Goal: Transaction & Acquisition: Purchase product/service

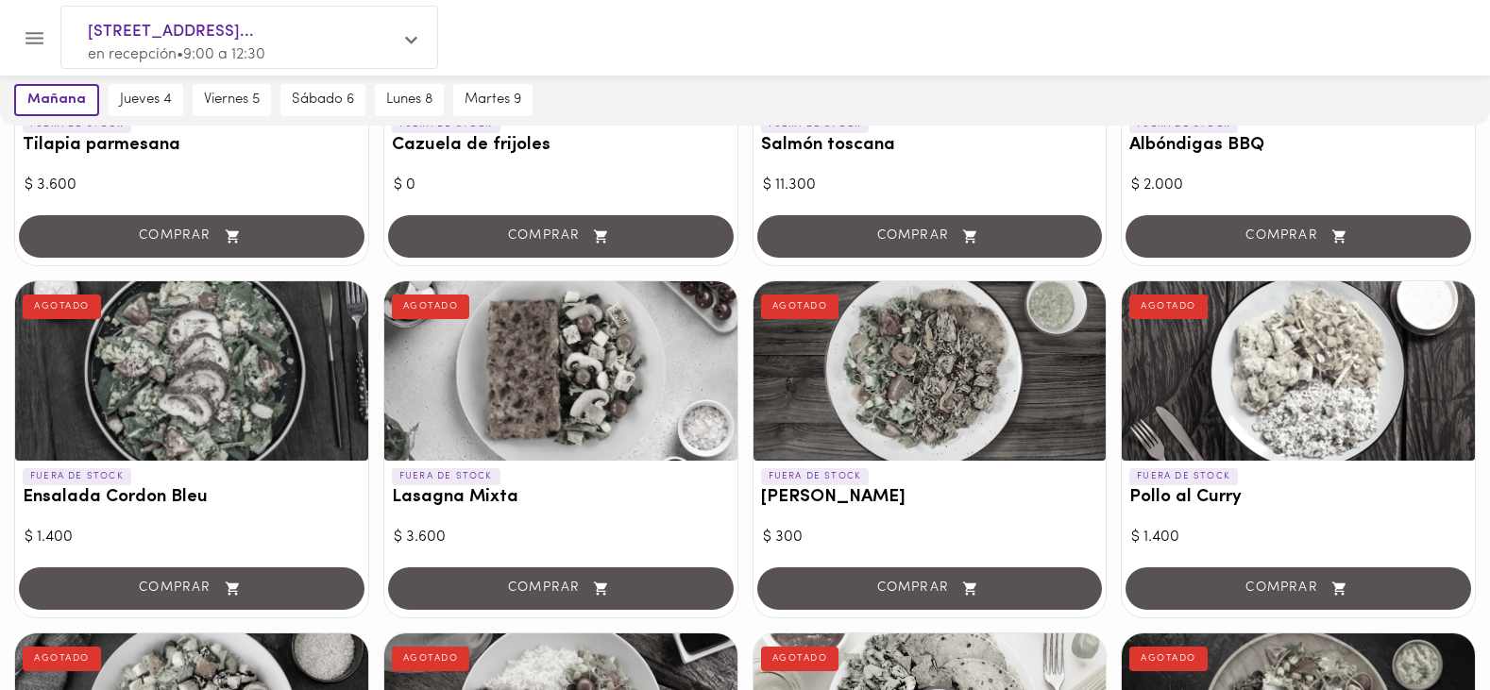
scroll to position [561, 0]
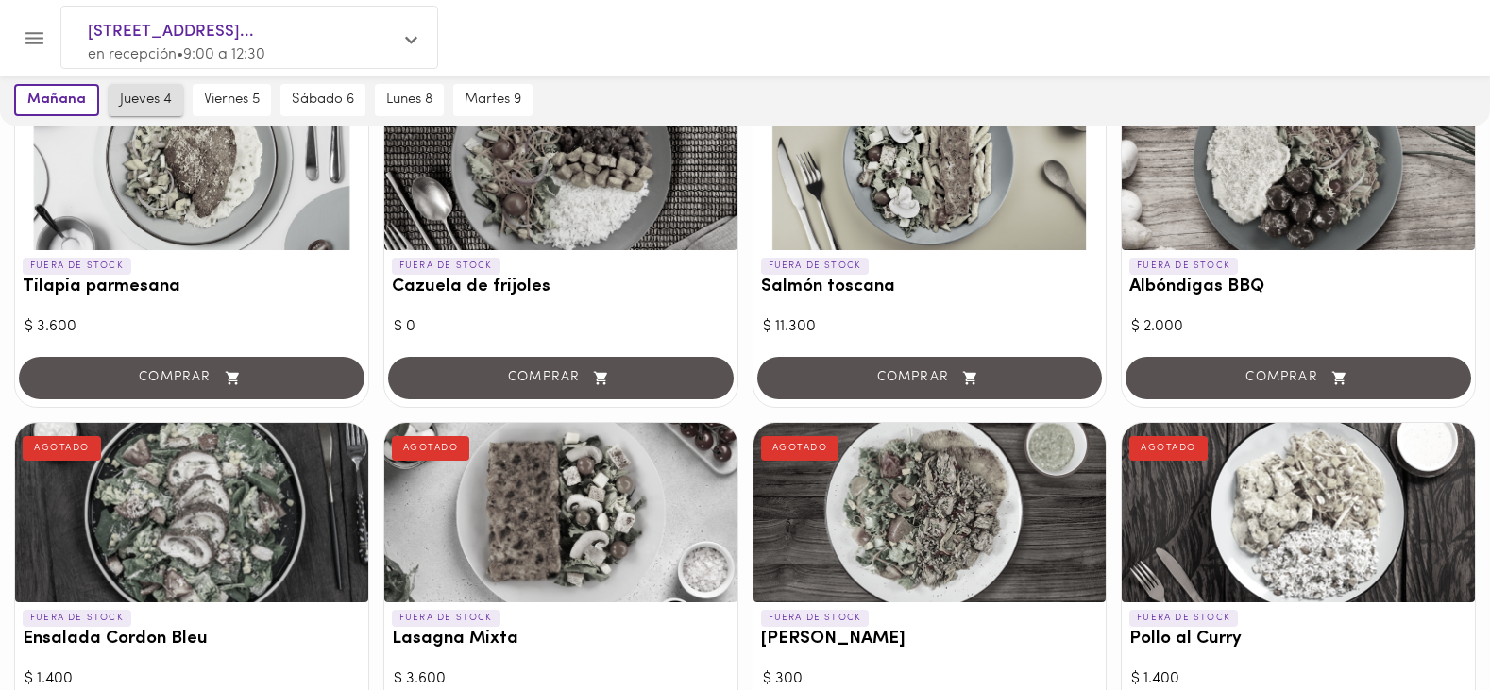
click at [141, 97] on span "jueves 4" at bounding box center [146, 100] width 52 height 17
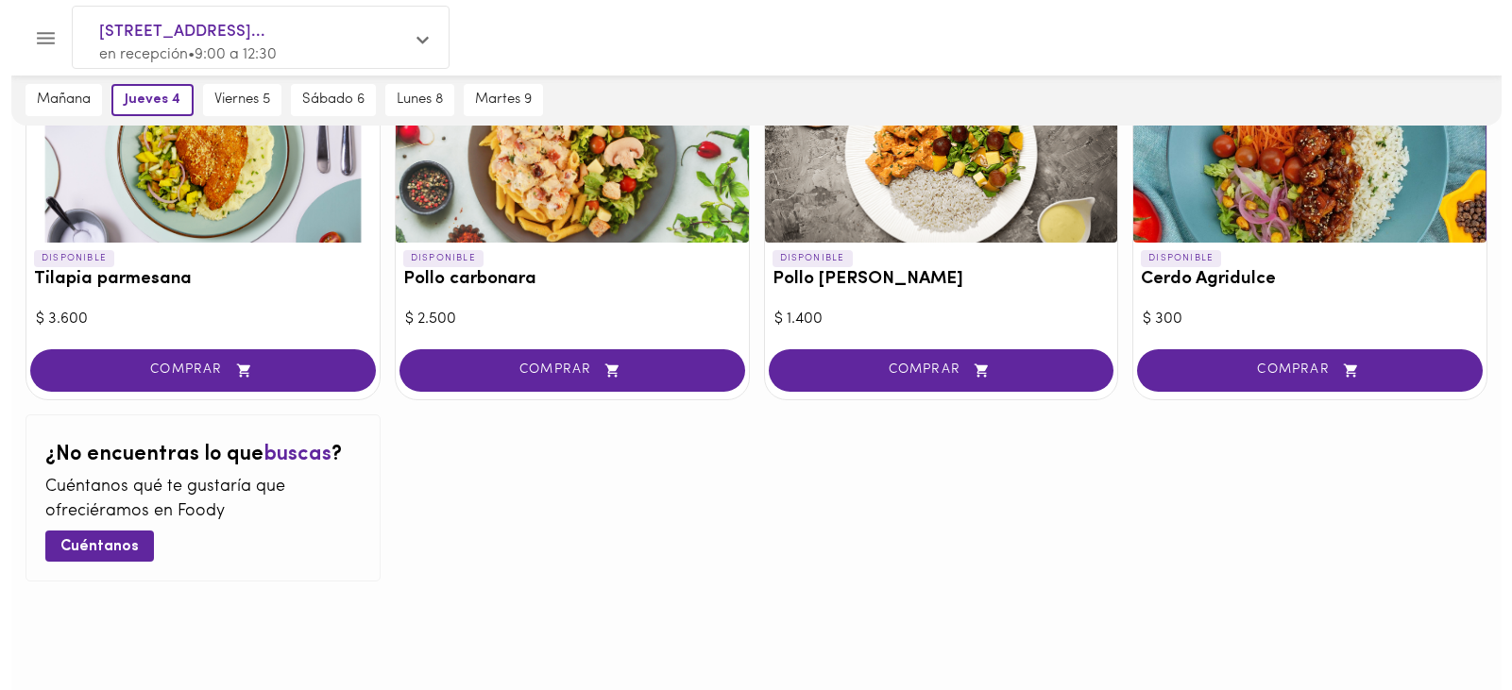
scroll to position [1836, 0]
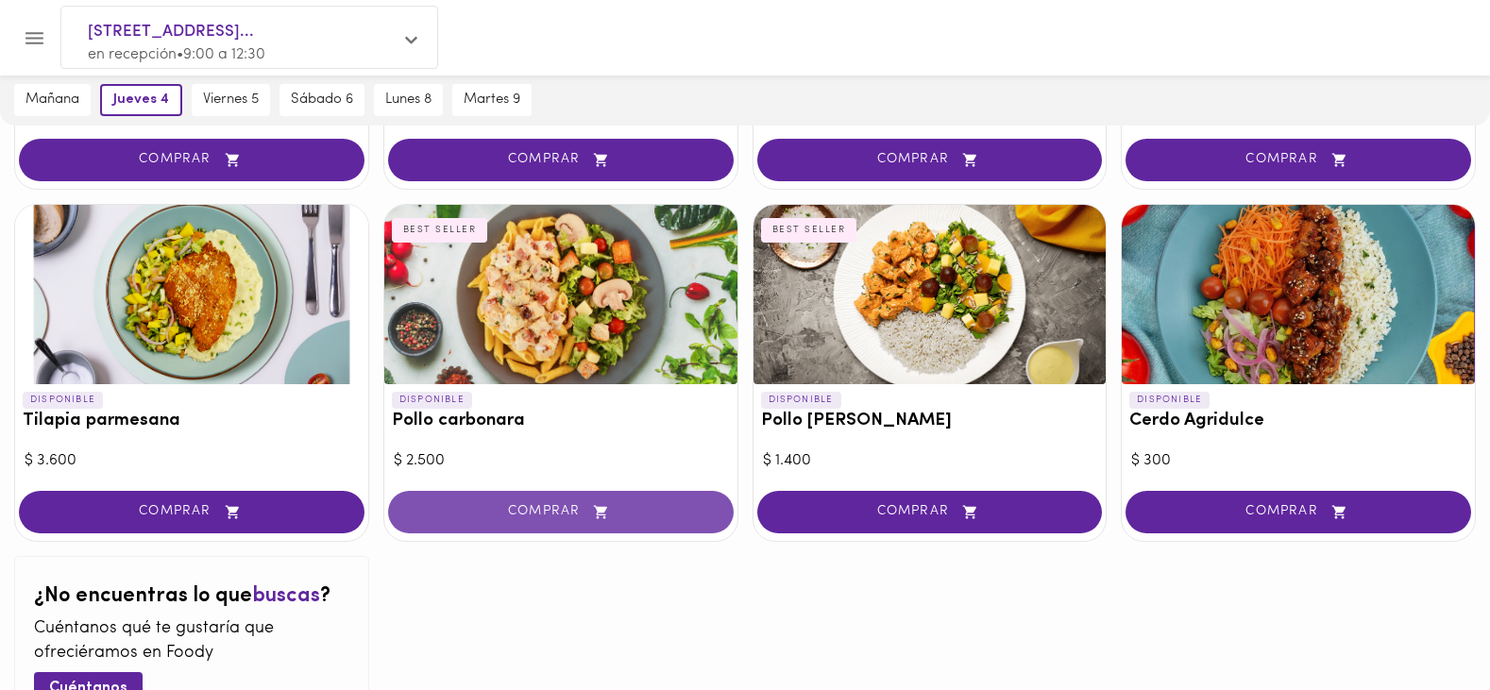
click at [571, 499] on button "COMPRAR" at bounding box center [561, 512] width 346 height 42
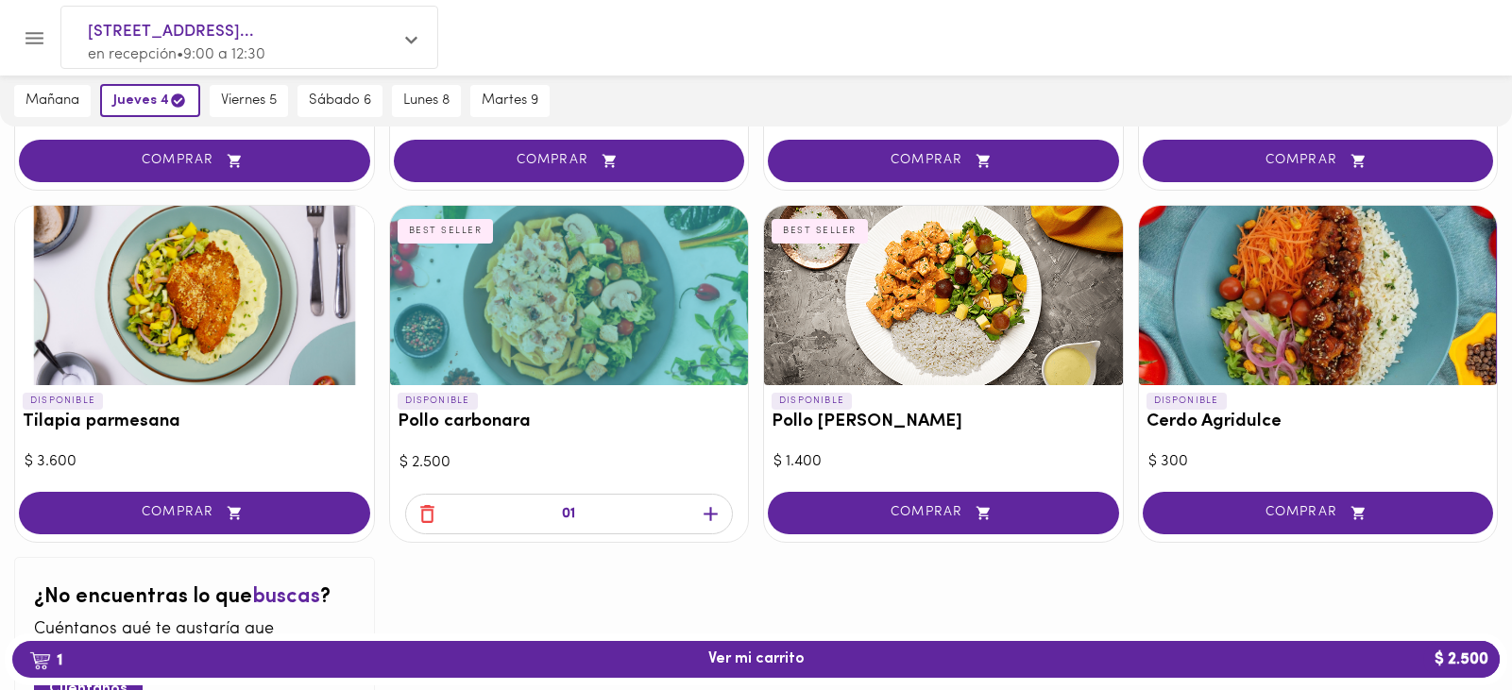
scroll to position [1837, 0]
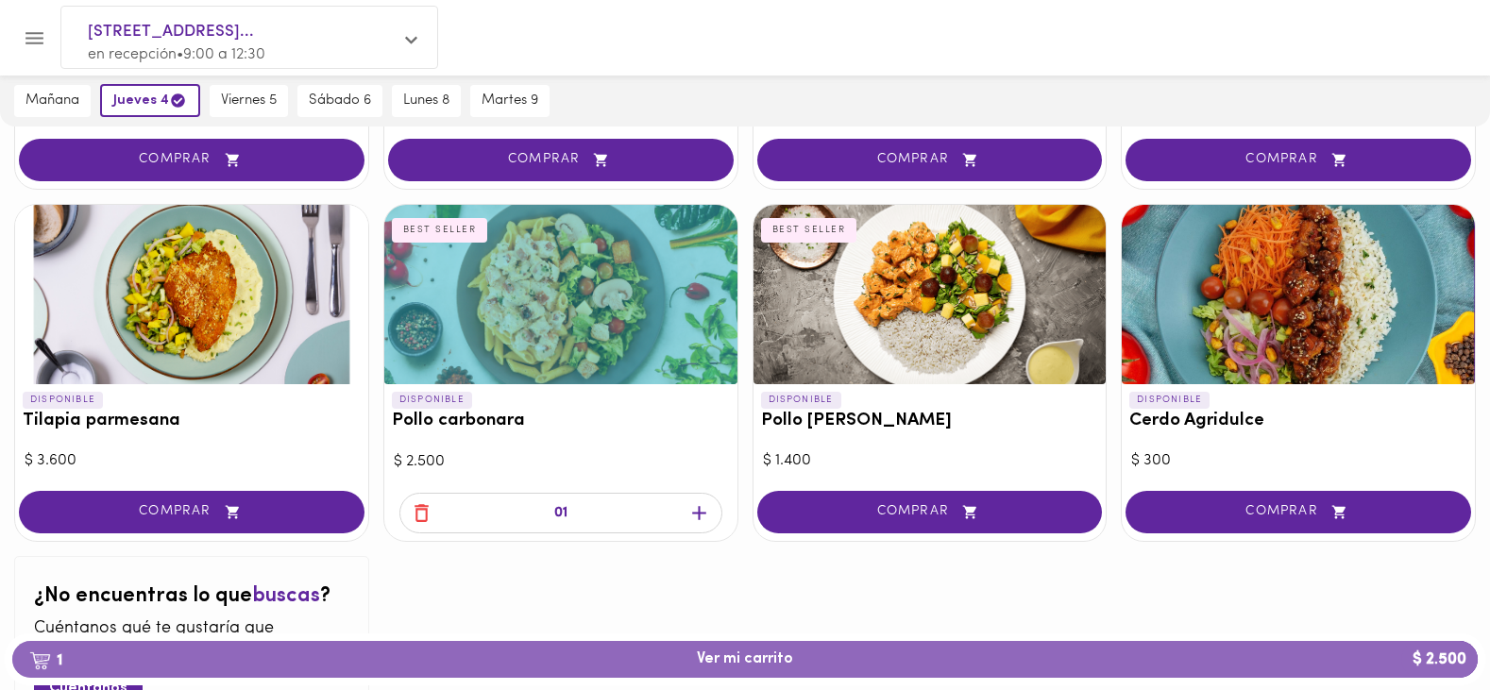
click at [735, 654] on span "1 Ver mi carrito $ 2.500" at bounding box center [745, 660] width 96 height 18
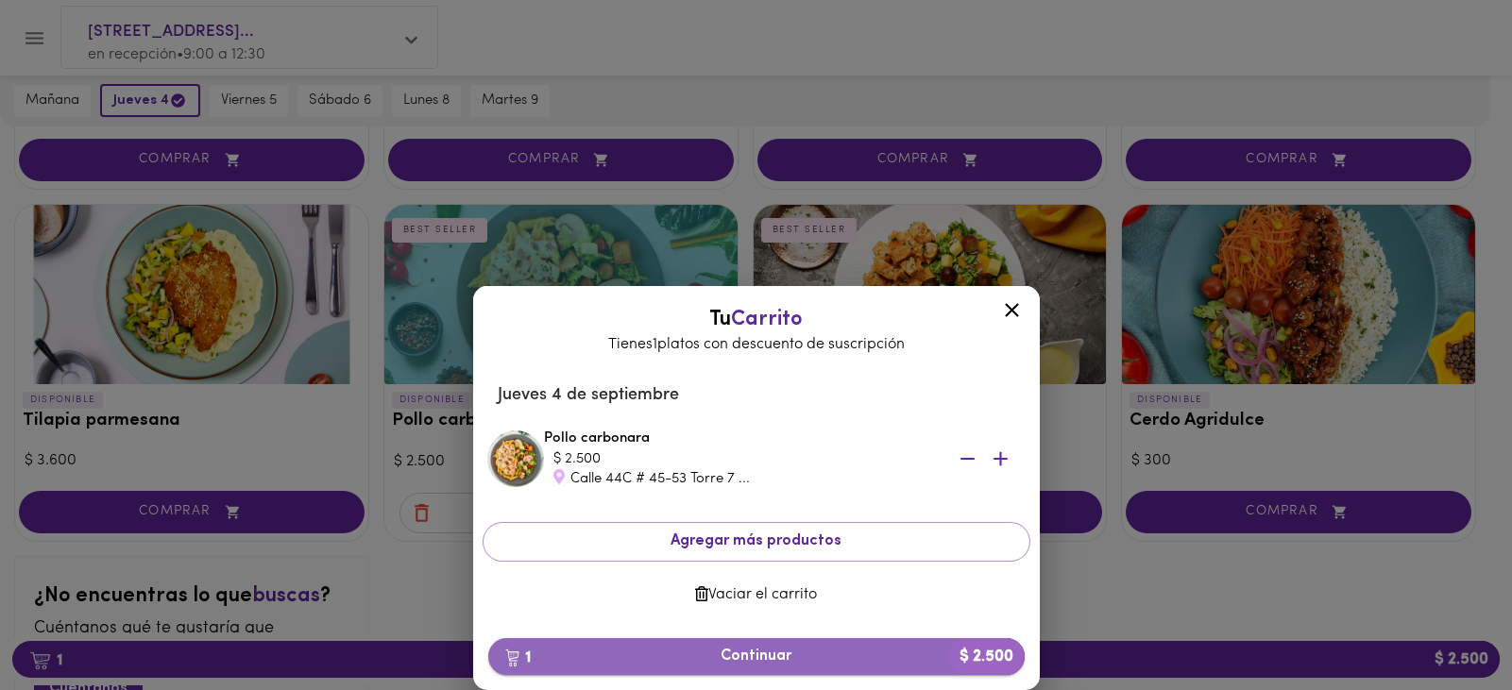
click at [740, 652] on span "1 Continuar $ 2.500" at bounding box center [756, 657] width 506 height 18
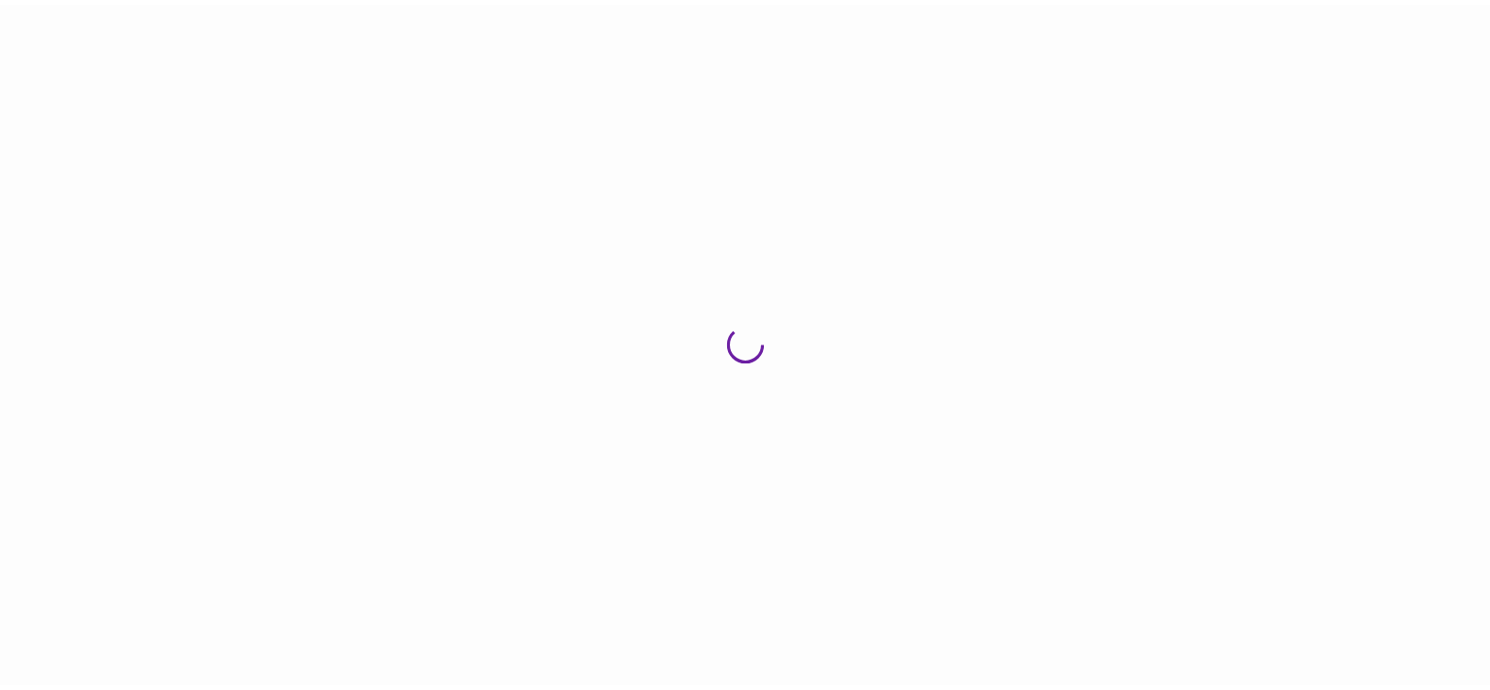
scroll to position [20, 0]
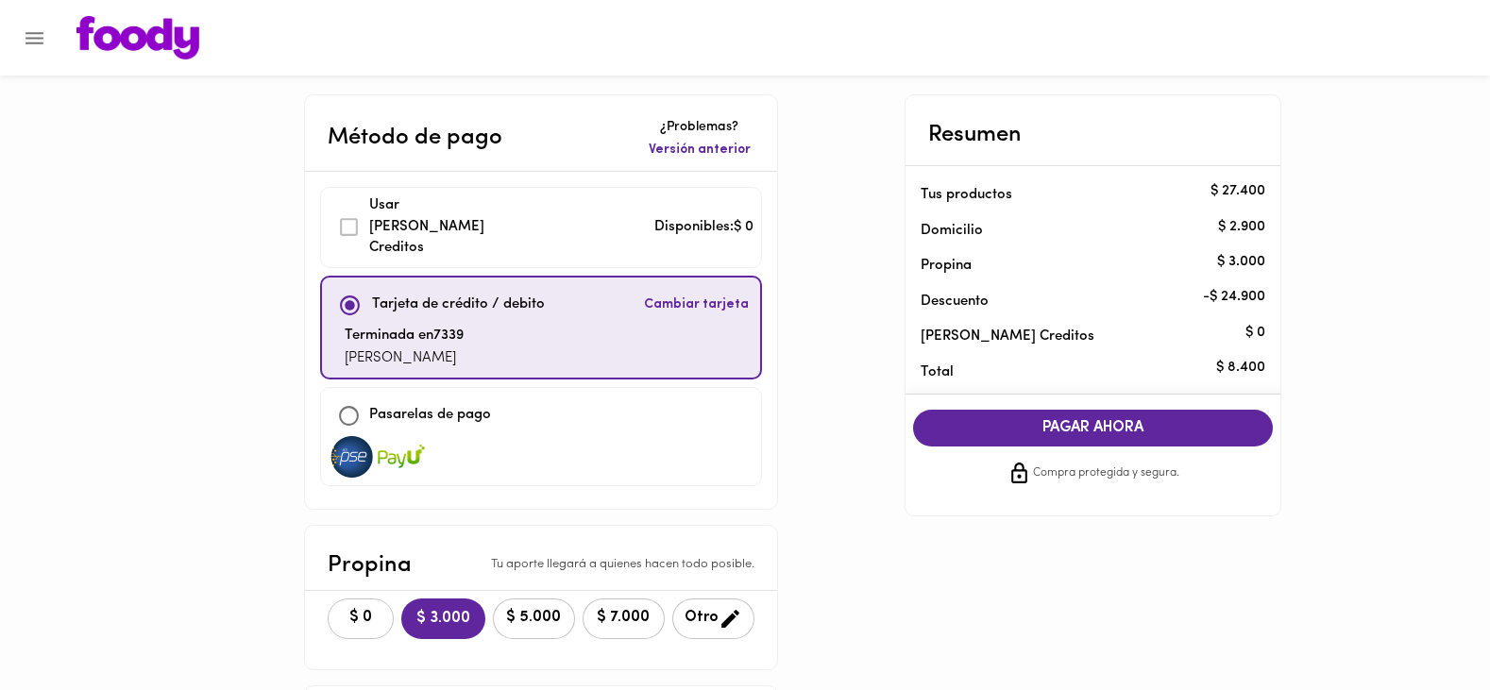
click at [361, 609] on span "$ 0" at bounding box center [361, 618] width 42 height 18
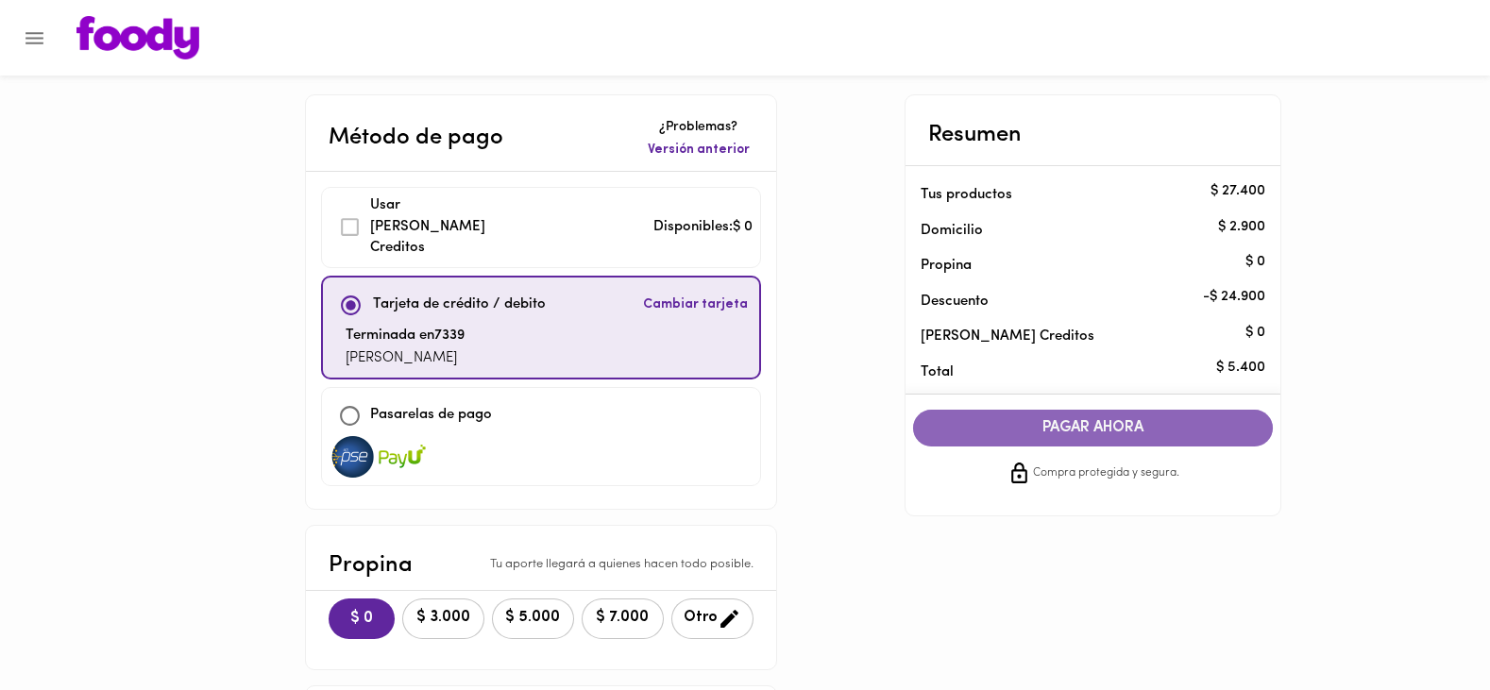
click at [1072, 426] on span "PAGAR AHORA" at bounding box center [1093, 428] width 323 height 18
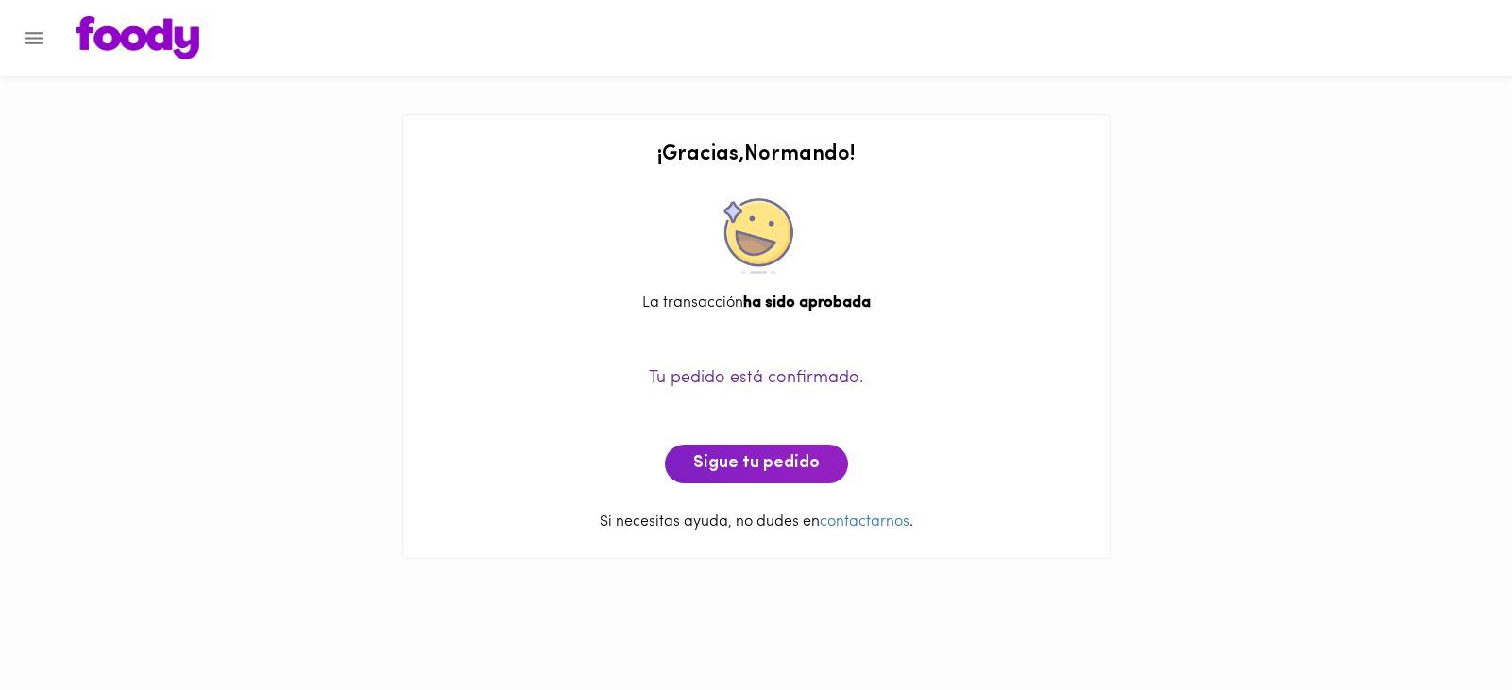
click at [315, 432] on div "¡ Gracias , Normando ! La transacción ha sido aprobada Tu pedido está confirmad…" at bounding box center [756, 299] width 1512 height 558
click at [208, 347] on div "¡ Gracias , Normando ! La transacción ha sido aprobada Tu pedido está confirmad…" at bounding box center [756, 299] width 1512 height 558
